Goal: Task Accomplishment & Management: Manage account settings

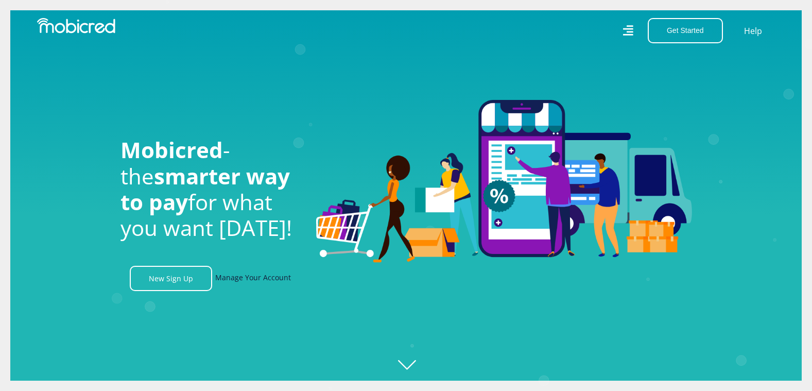
click at [249, 283] on link "Manage Your Account" at bounding box center [253, 278] width 76 height 25
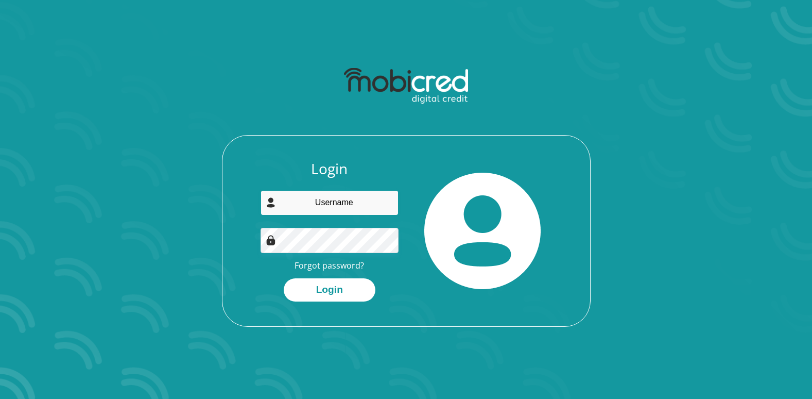
click at [322, 203] on input "email" at bounding box center [330, 202] width 138 height 25
click at [663, 152] on div "Login Forgot password? Login" at bounding box center [406, 194] width 553 height 265
click at [348, 203] on input "email" at bounding box center [330, 202] width 138 height 25
click at [680, 181] on div "Login Forgot password? Login" at bounding box center [406, 194] width 553 height 265
drag, startPoint x: 314, startPoint y: 204, endPoint x: 369, endPoint y: 205, distance: 55.1
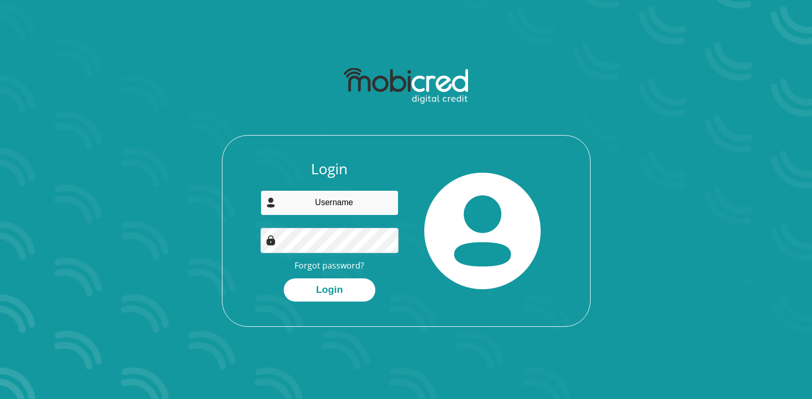
click at [369, 205] on input "email" at bounding box center [330, 202] width 138 height 25
click at [624, 174] on div "Login Forgot password? Login" at bounding box center [406, 194] width 553 height 265
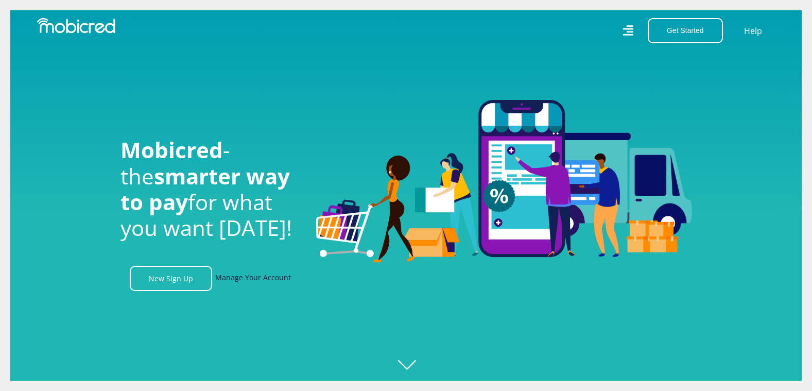
click at [261, 284] on link "Manage Your Account" at bounding box center [253, 278] width 76 height 25
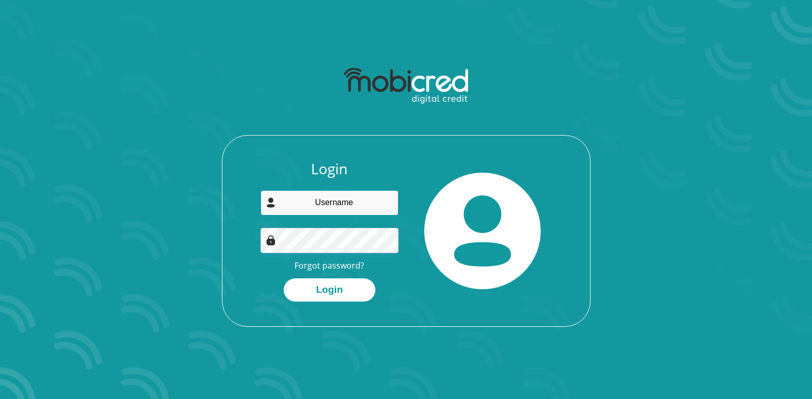
click at [363, 206] on input "email" at bounding box center [330, 202] width 138 height 25
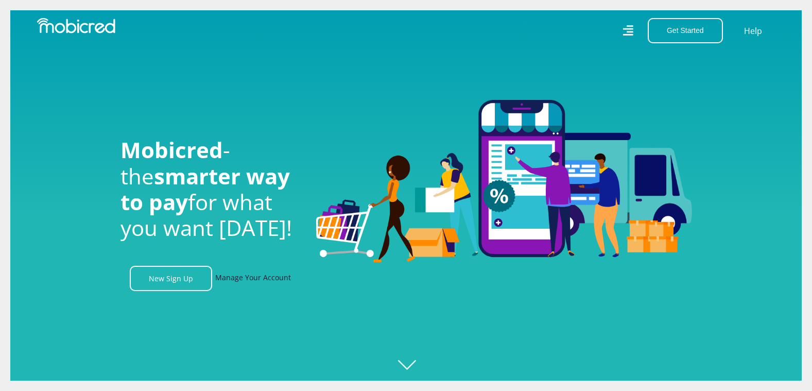
click at [261, 286] on link "Manage Your Account" at bounding box center [253, 278] width 76 height 25
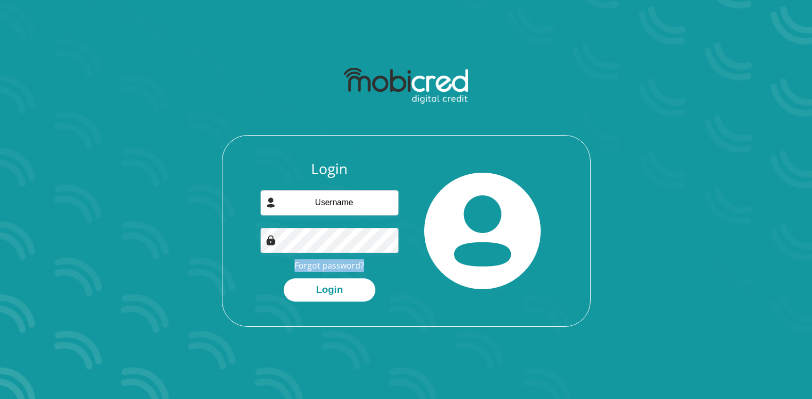
drag, startPoint x: 294, startPoint y: 264, endPoint x: 379, endPoint y: 267, distance: 85.0
click at [379, 267] on div "Login Forgot password? Login" at bounding box center [329, 230] width 153 height 141
click at [458, 197] on img at bounding box center [482, 231] width 116 height 116
click at [403, 242] on div "Login Forgot password? Login" at bounding box center [329, 230] width 153 height 141
click at [323, 267] on link "Forgot password?" at bounding box center [330, 265] width 70 height 11
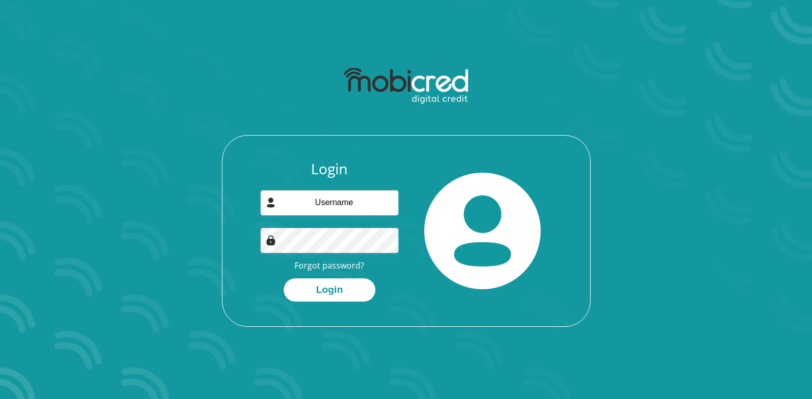
click at [508, 81] on div at bounding box center [406, 86] width 277 height 48
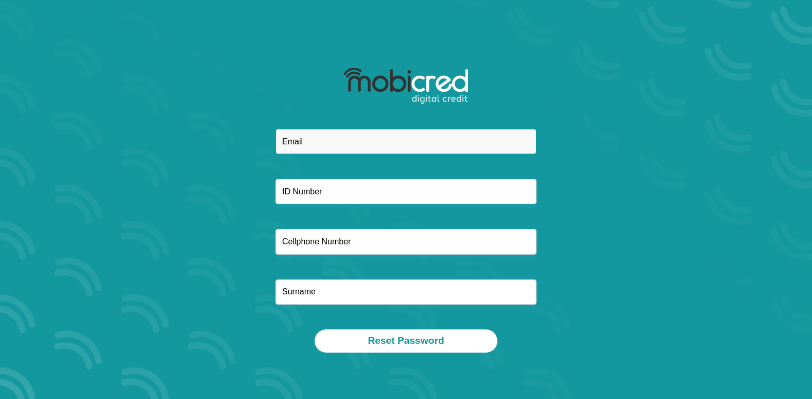
click at [340, 147] on input "email" at bounding box center [406, 141] width 261 height 25
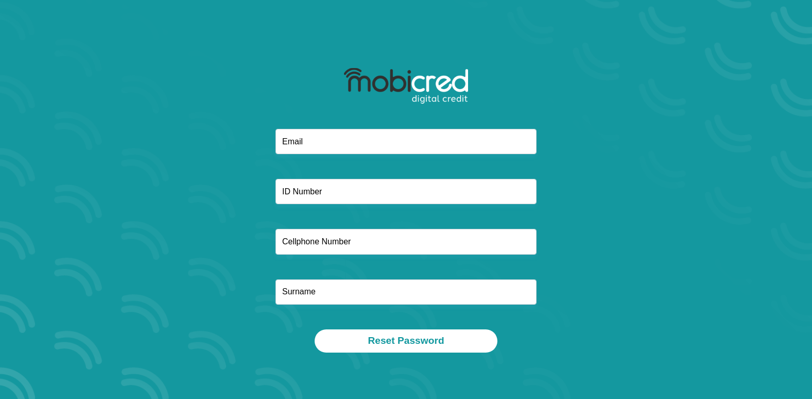
drag, startPoint x: 94, startPoint y: 144, endPoint x: 286, endPoint y: 158, distance: 192.6
click at [131, 144] on section "Reset Password" at bounding box center [406, 199] width 812 height 399
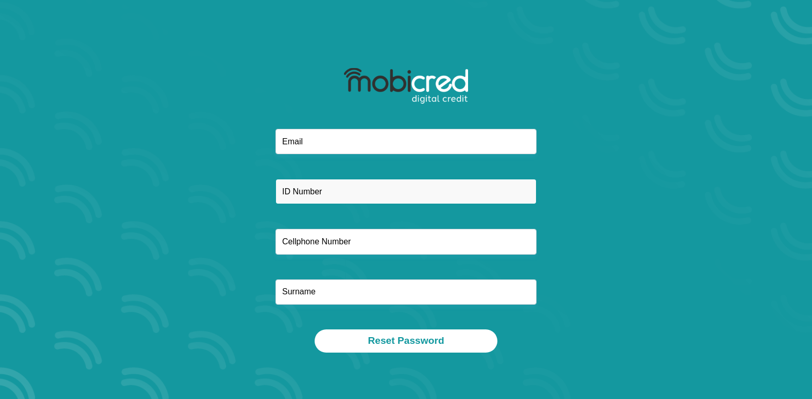
click at [303, 198] on input "text" at bounding box center [406, 191] width 261 height 25
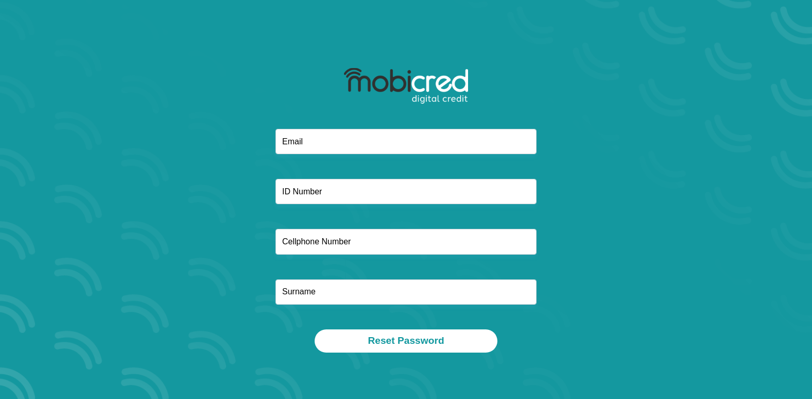
click at [100, 271] on section "Reset Password" at bounding box center [406, 199] width 812 height 399
click at [344, 245] on input "text" at bounding box center [406, 241] width 261 height 25
drag, startPoint x: 68, startPoint y: 251, endPoint x: 83, endPoint y: 259, distance: 17.3
click at [68, 251] on section "Reset Password" at bounding box center [406, 199] width 812 height 399
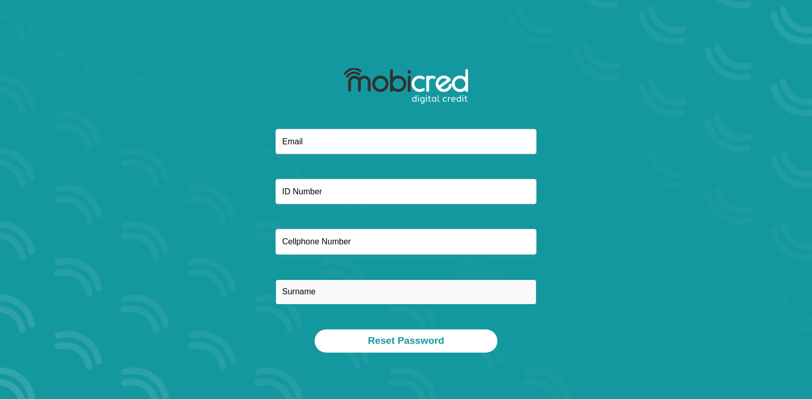
click at [319, 293] on input "text" at bounding box center [406, 291] width 261 height 25
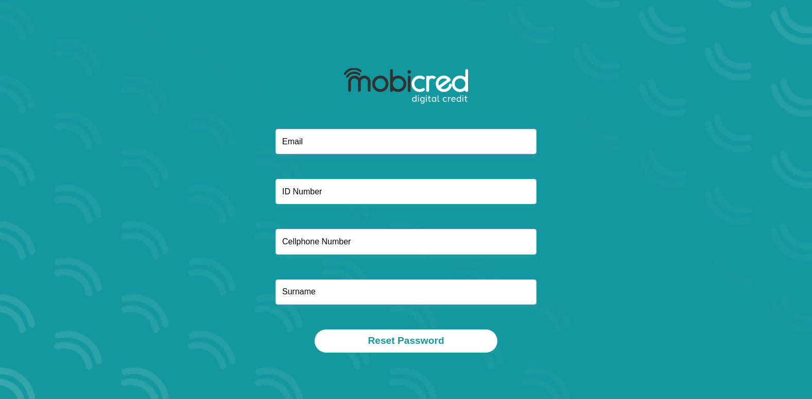
drag, startPoint x: 156, startPoint y: 248, endPoint x: 165, endPoint y: 243, distance: 10.9
click at [156, 248] on div at bounding box center [406, 229] width 553 height 200
drag, startPoint x: 805, startPoint y: 1, endPoint x: 517, endPoint y: 55, distance: 293.9
click at [517, 55] on div "Reset Password" at bounding box center [406, 207] width 587 height 340
drag, startPoint x: 791, startPoint y: 0, endPoint x: 486, endPoint y: 61, distance: 311.5
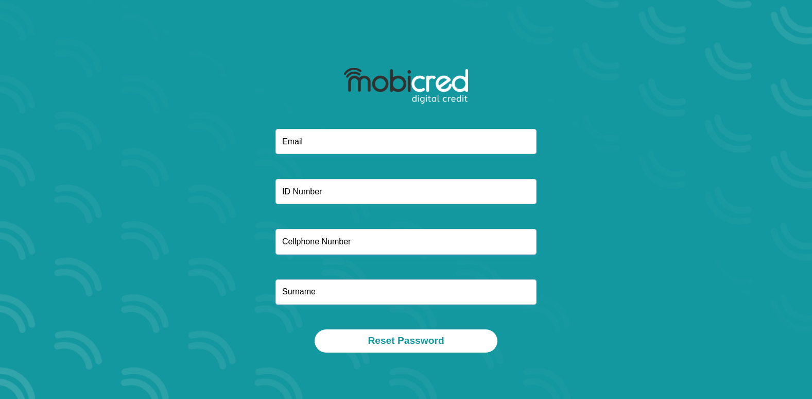
click at [486, 61] on div "Reset Password" at bounding box center [406, 207] width 587 height 340
click at [696, 130] on div "Reset Password" at bounding box center [406, 207] width 587 height 340
